Goal: Information Seeking & Learning: Learn about a topic

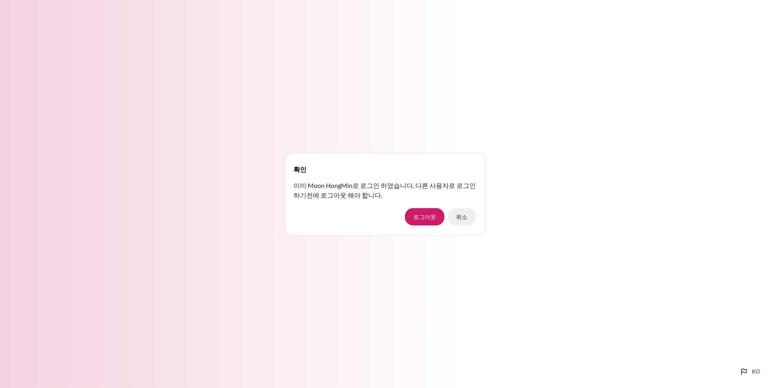
click at [462, 217] on button "취소" at bounding box center [461, 216] width 28 height 17
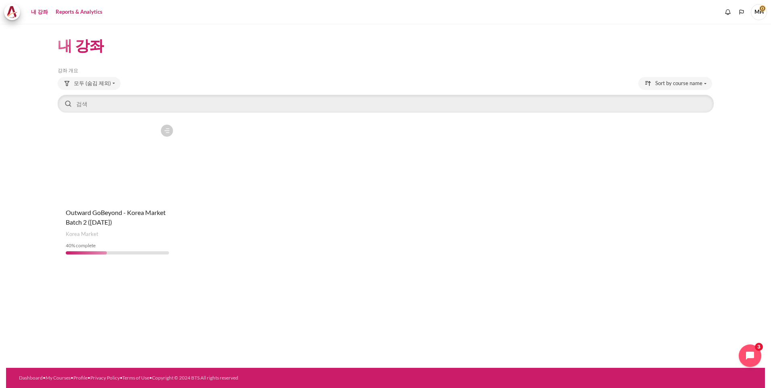
click at [83, 13] on link "Reports & Analytics" at bounding box center [79, 12] width 52 height 16
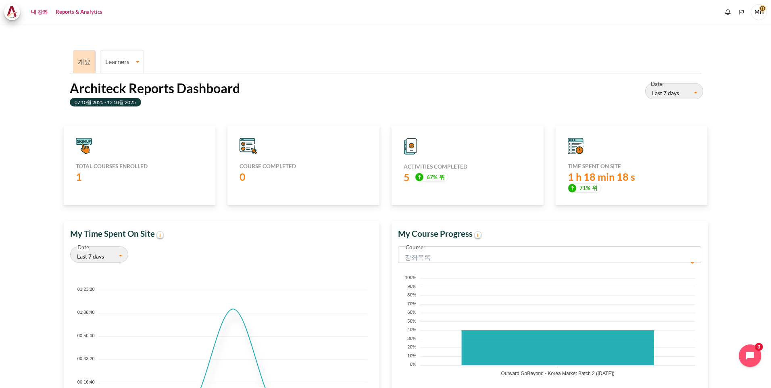
click at [38, 11] on link "내 강좌" at bounding box center [39, 12] width 23 height 16
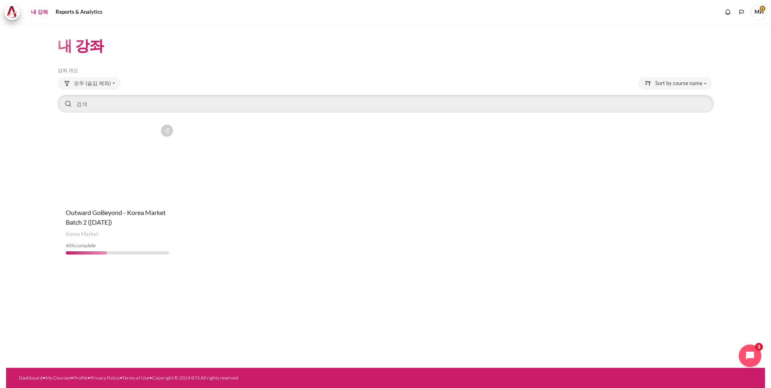
click at [107, 166] on figure "내용" at bounding box center [118, 161] width 120 height 81
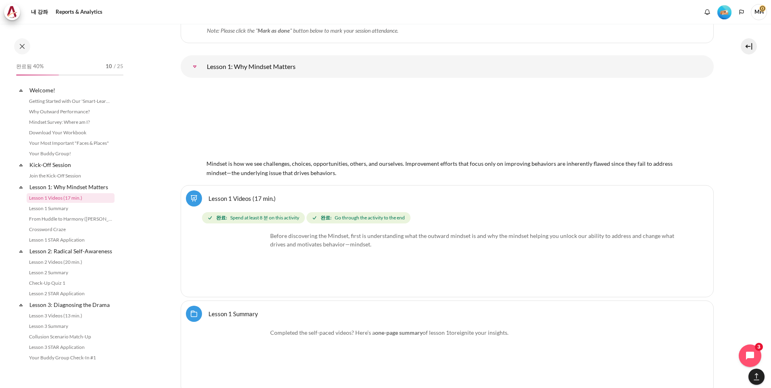
scroll to position [1232, 0]
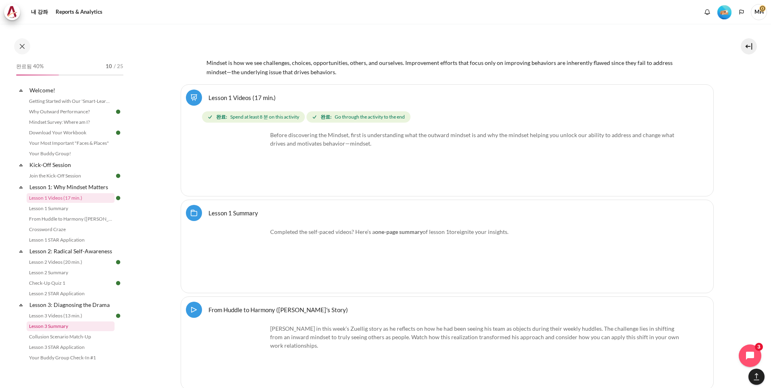
click at [66, 331] on link "Lesson 3 Summary" at bounding box center [71, 326] width 88 height 10
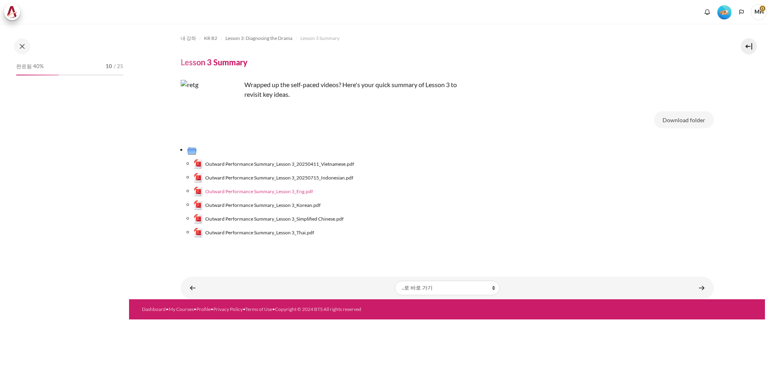
click at [278, 191] on span "Outward Performance Summary_Lesson 3_Eng.pdf" at bounding box center [259, 191] width 108 height 7
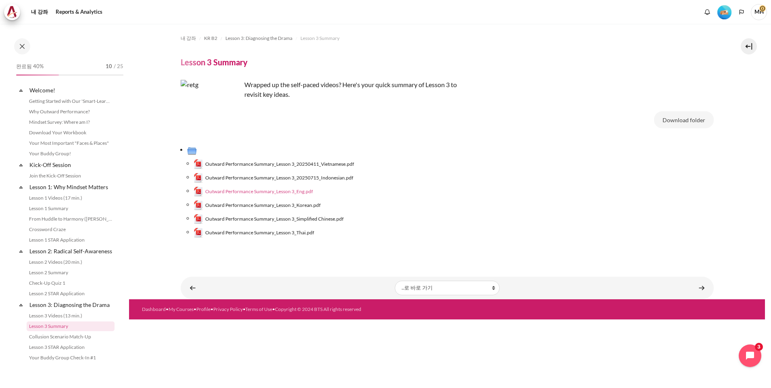
scroll to position [121, 0]
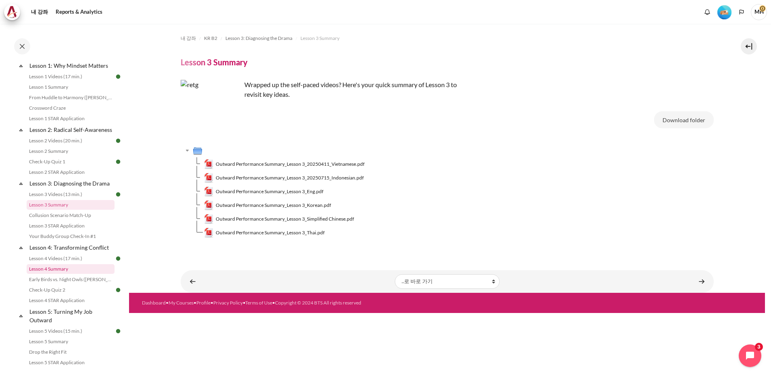
click at [62, 274] on link "Lesson 4 Summary" at bounding box center [71, 269] width 88 height 10
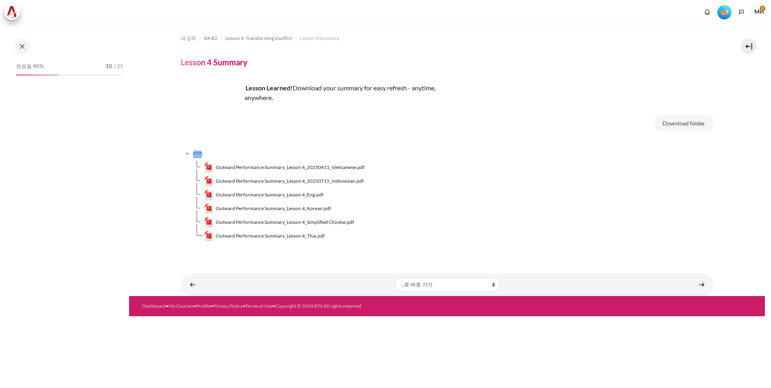
click at [270, 193] on span "Outward Performance Summary_Lesson 4_Eng.pdf" at bounding box center [270, 194] width 108 height 7
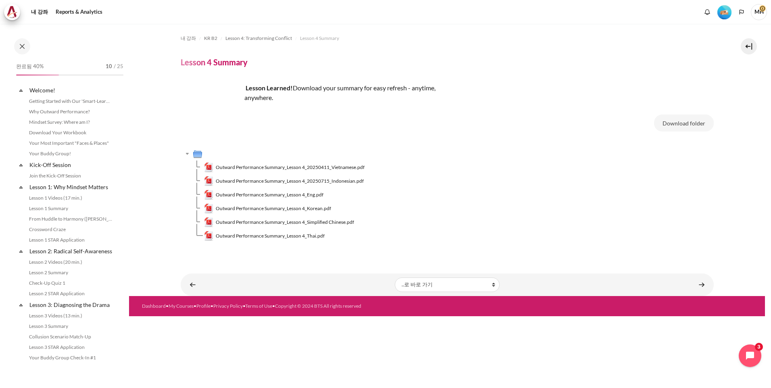
scroll to position [185, 0]
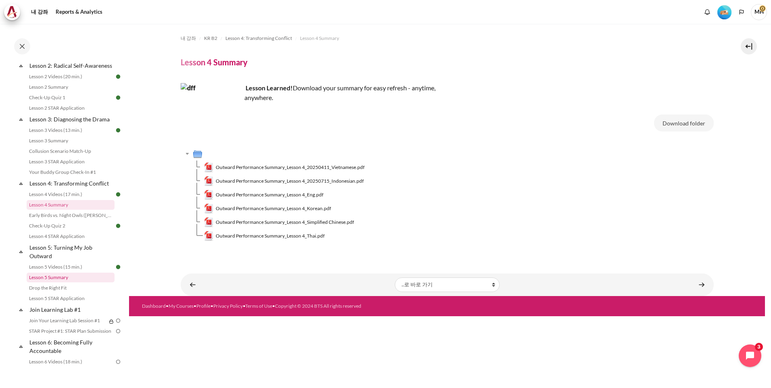
click at [52, 282] on link "Lesson 5 Summary" at bounding box center [71, 277] width 88 height 10
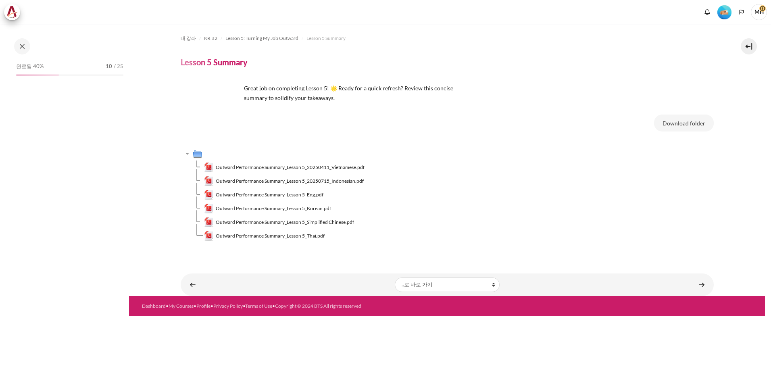
click at [282, 195] on span "Outward Performance Summary_Lesson 5_Eng.pdf" at bounding box center [270, 194] width 108 height 7
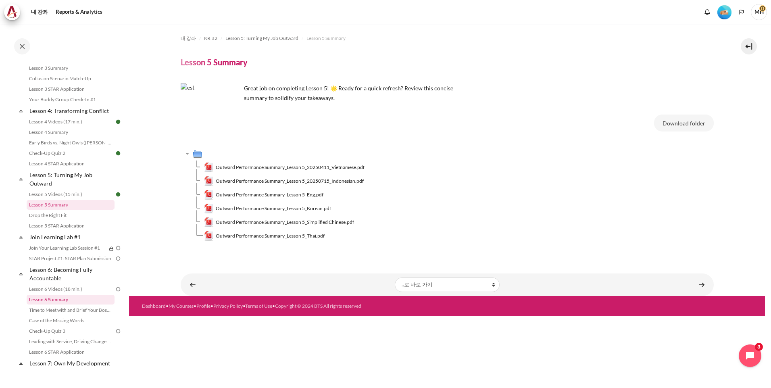
click at [64, 304] on link "Lesson 6 Summary" at bounding box center [71, 300] width 88 height 10
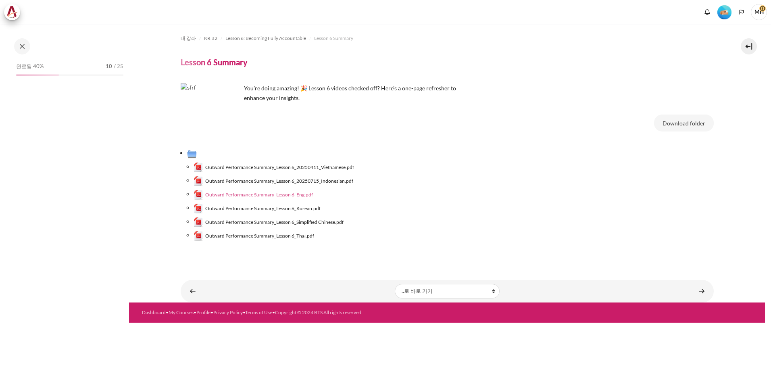
click at [284, 194] on span "Outward Performance Summary_Lesson 6_Eng.pdf" at bounding box center [259, 194] width 108 height 7
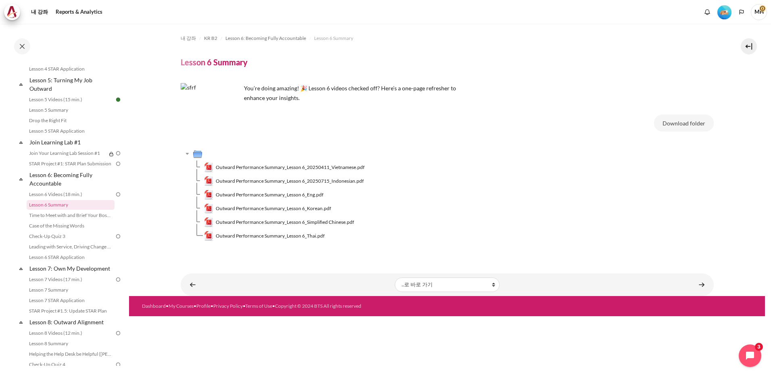
scroll to position [353, 0]
